Goal: Information Seeking & Learning: Learn about a topic

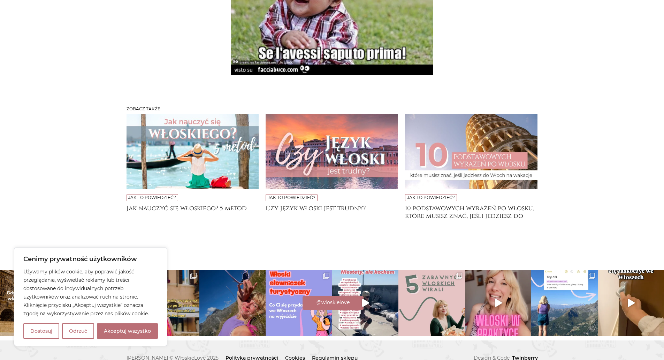
scroll to position [1824, 0]
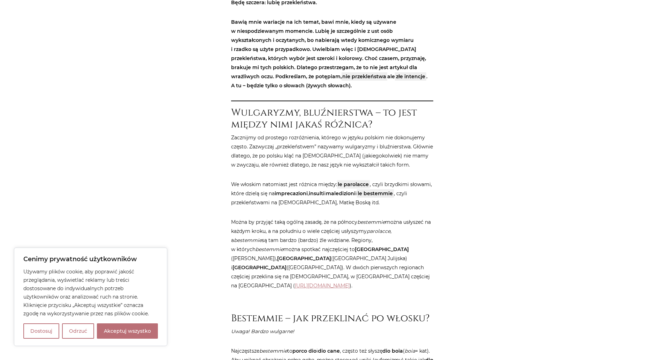
scroll to position [349, 0]
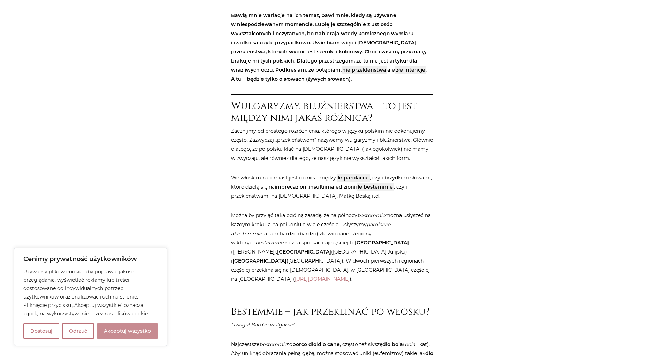
click at [133, 327] on button "Akceptuj wszystko" at bounding box center [127, 330] width 61 height 15
checkbox input "true"
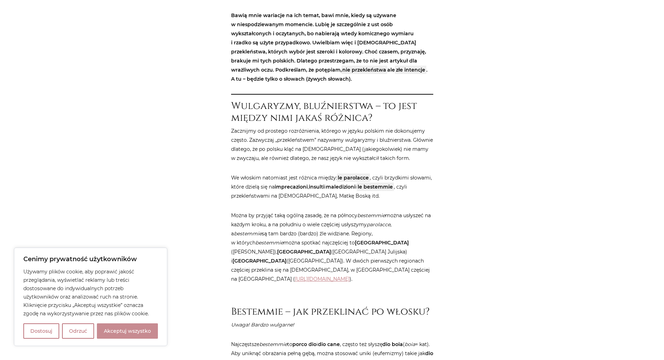
checkbox input "true"
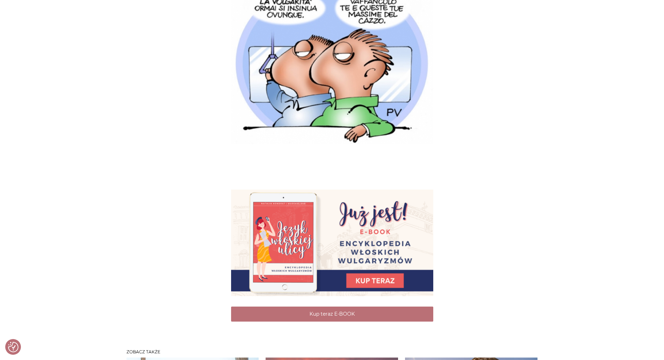
scroll to position [2336, 0]
